Goal: Task Accomplishment & Management: Use online tool/utility

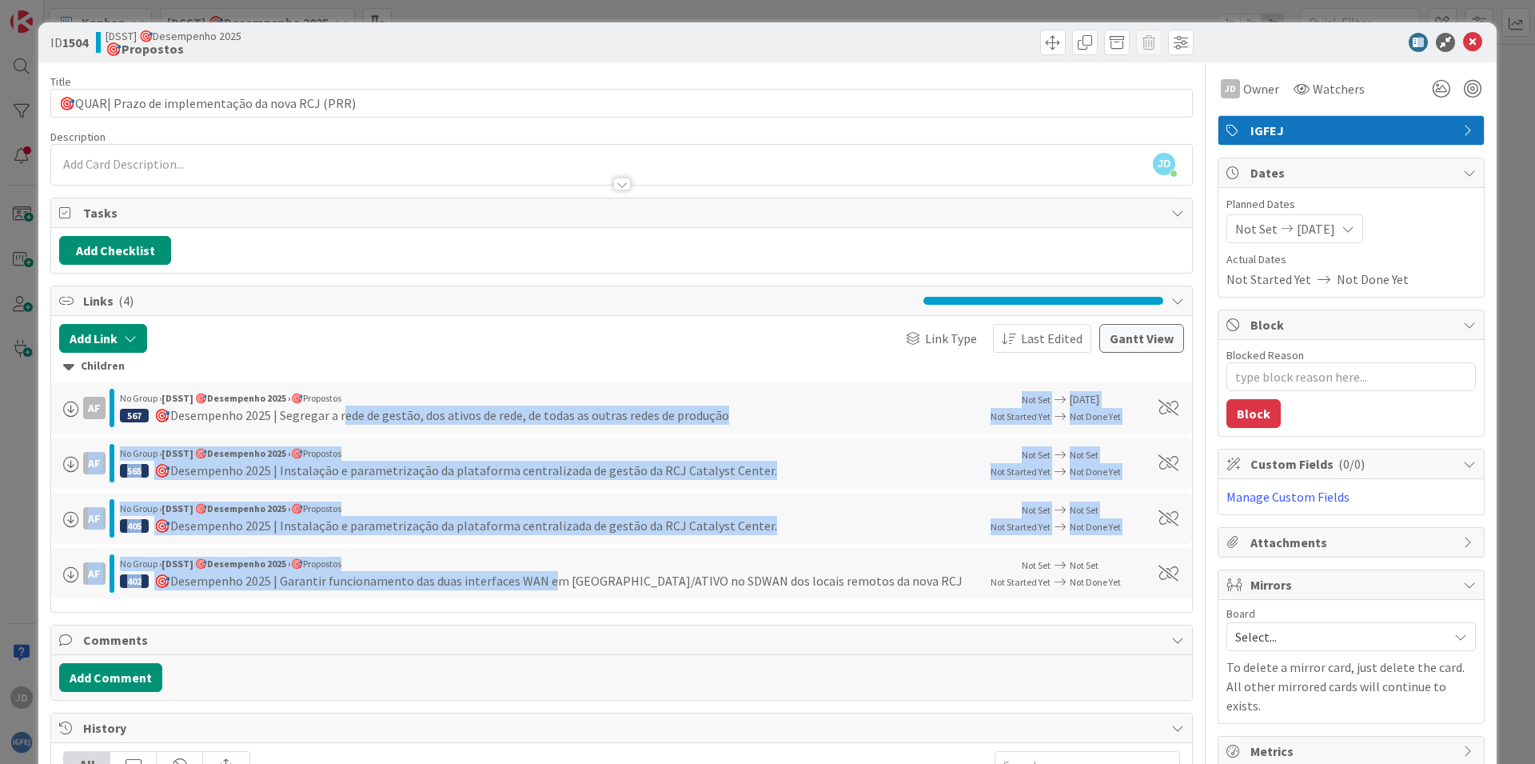
drag, startPoint x: 342, startPoint y: 417, endPoint x: 548, endPoint y: 583, distance: 263.9
click at [548, 425] on div "🎯Desempenho 2025 | Segregar a rede de gestão, dos ativos de rede, de todas as o…" at bounding box center [441, 414] width 575 height 19
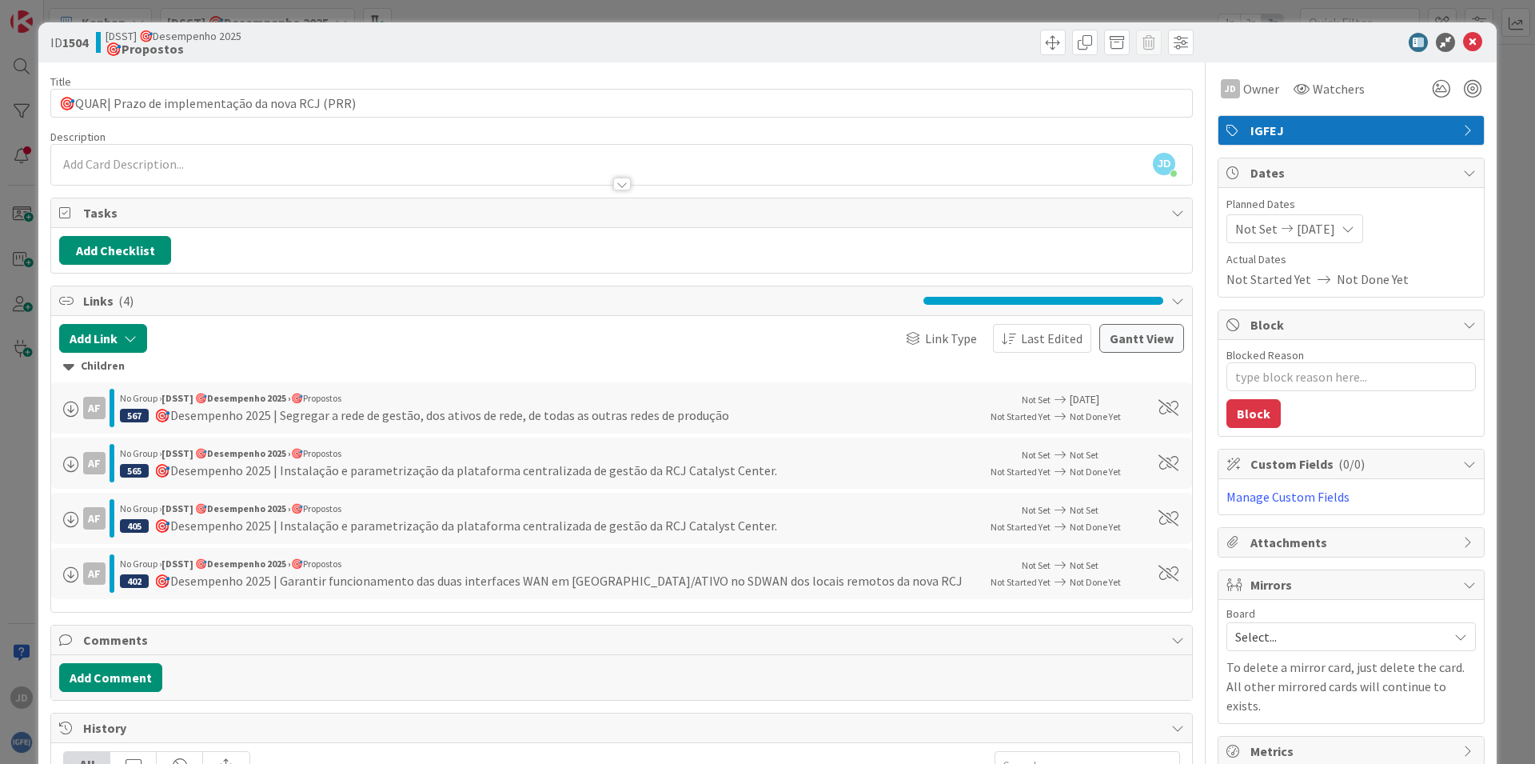
click at [894, 594] on div "aF No Group › [DSST] 🎯Desempenho 2025 › 🎯Propostos 402 🎯Desempenho 2025 | Garan…" at bounding box center [621, 573] width 1141 height 51
drag, startPoint x: 536, startPoint y: 465, endPoint x: 770, endPoint y: 464, distance: 234.3
click at [770, 464] on div "🎯Desempenho 2025 | Instalação e parametrização da plataforma centralizada de ge…" at bounding box center [465, 470] width 623 height 19
click at [770, 464] on div "565 🎯Desempenho 2025 | Instalação e parametrização da plataforma centralizada d…" at bounding box center [544, 470] width 848 height 19
click at [1463, 37] on icon at bounding box center [1472, 42] width 19 height 19
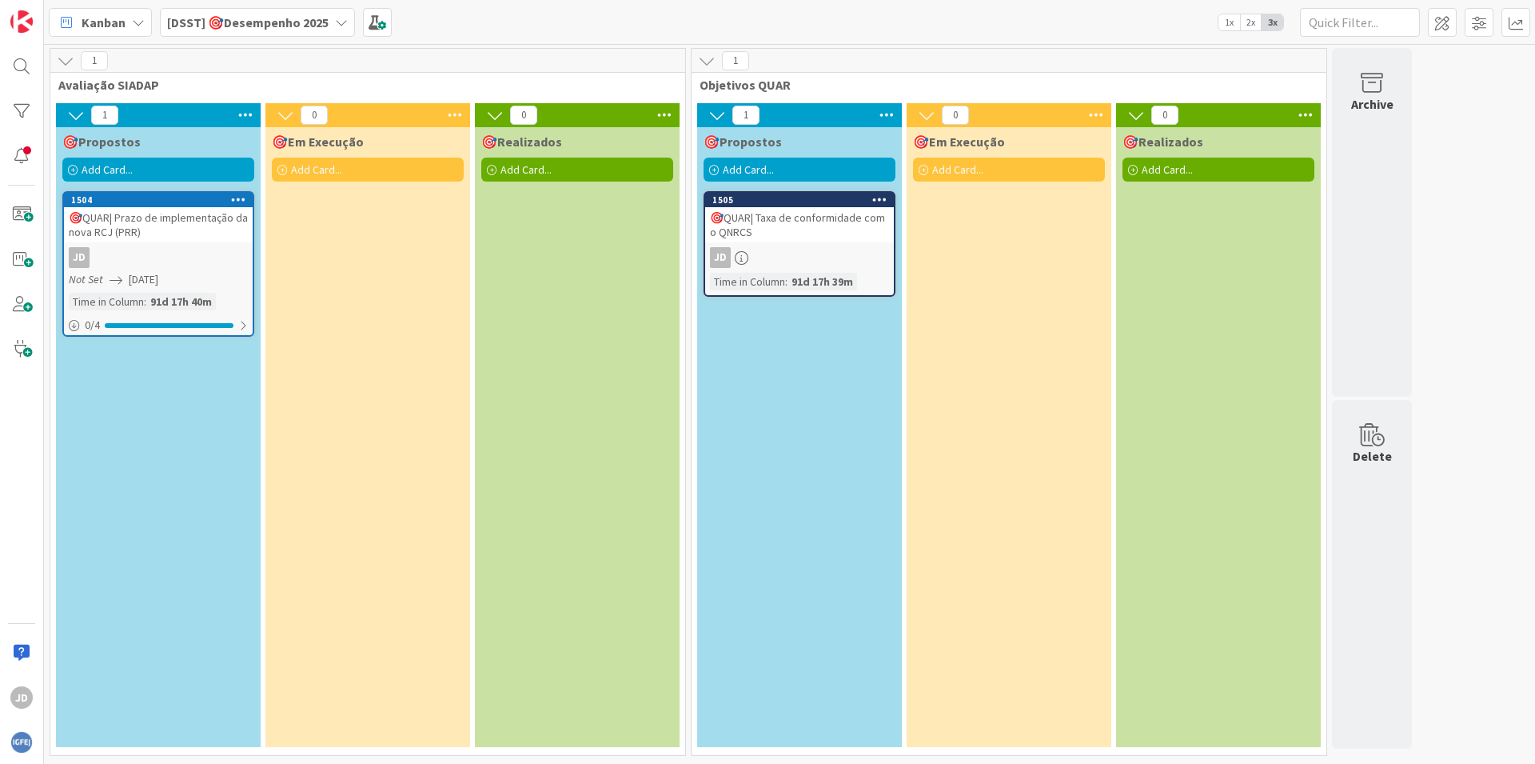
click at [130, 229] on div "🎯QUAR| Prazo de implementação da nova RCJ (PRR)" at bounding box center [158, 224] width 189 height 35
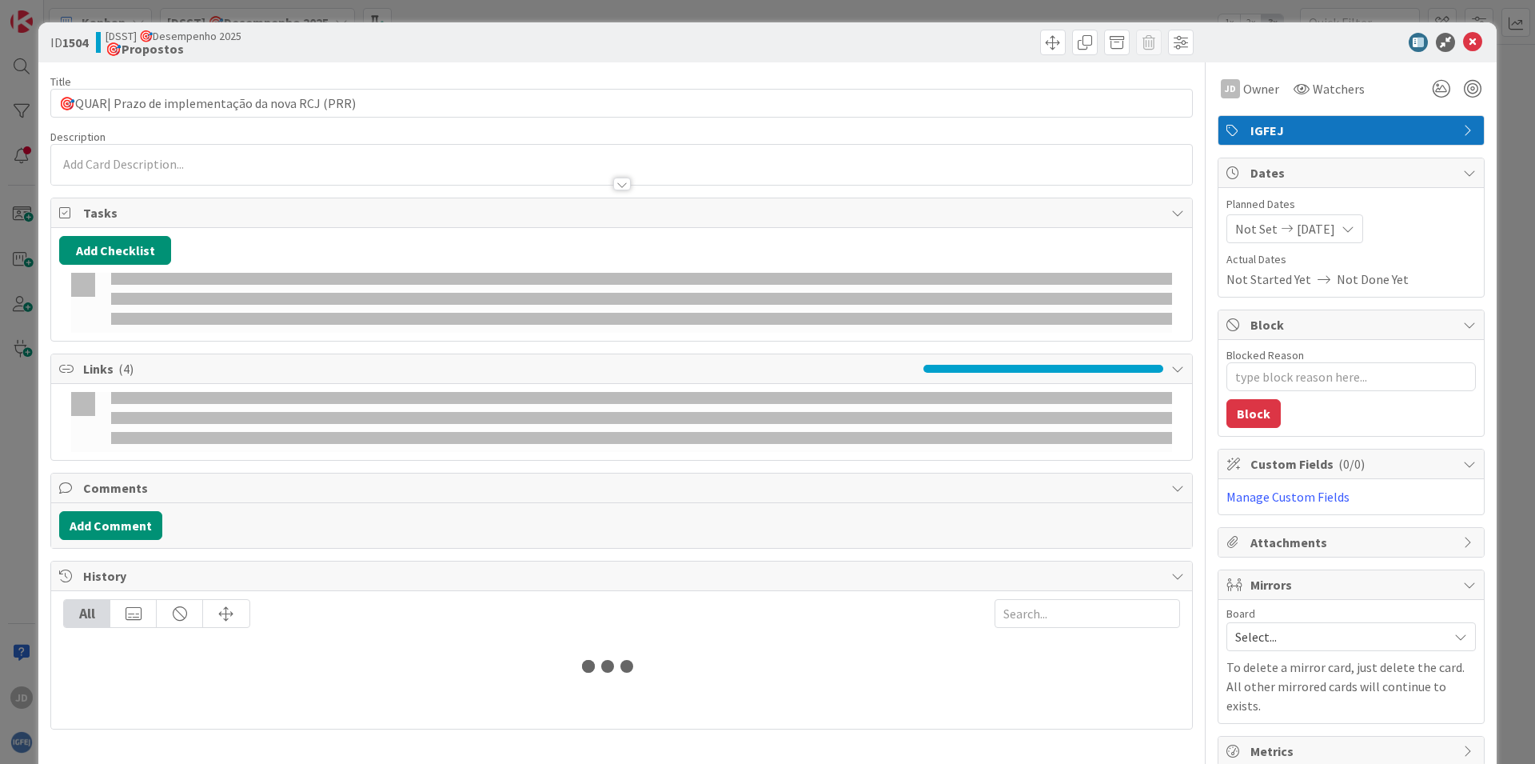
type textarea "x"
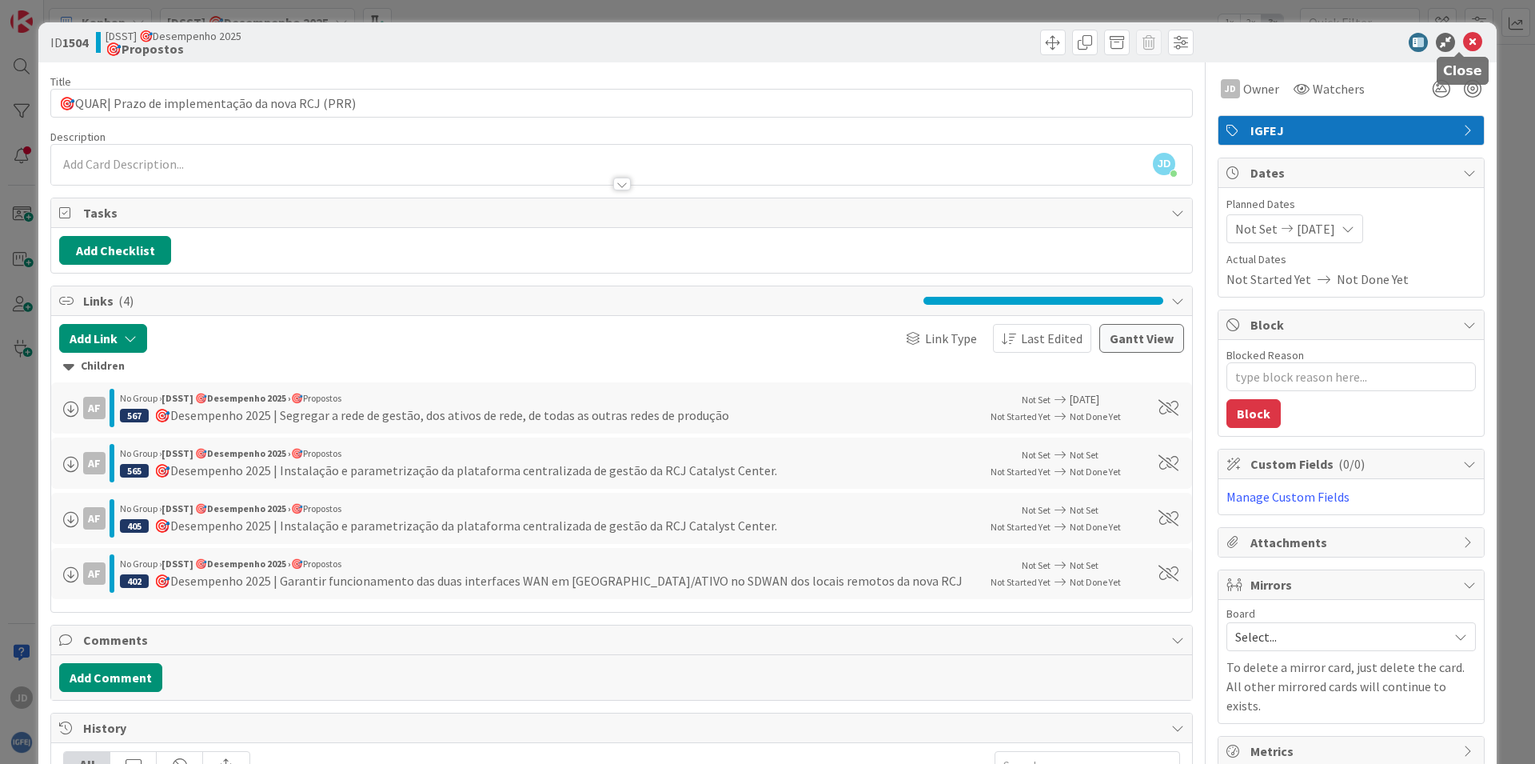
click at [1463, 44] on icon at bounding box center [1472, 42] width 19 height 19
